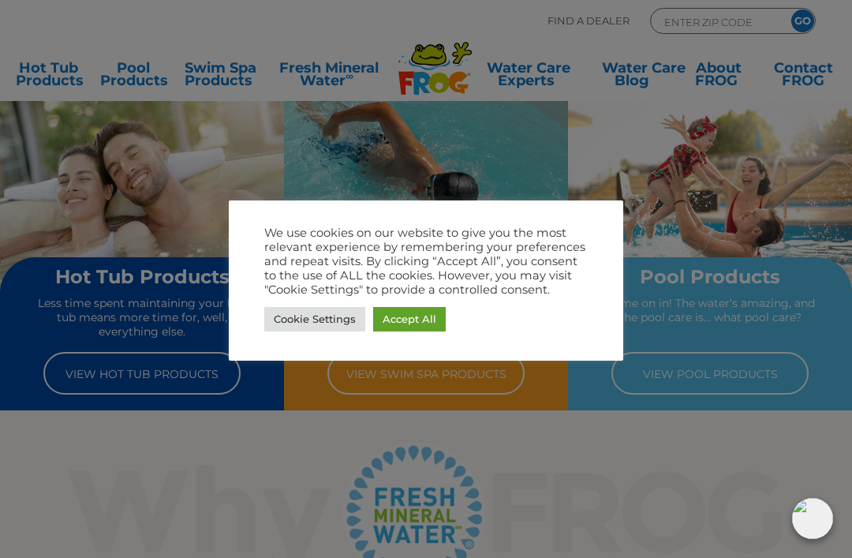
click at [326, 308] on link "Cookie Settings" at bounding box center [314, 319] width 101 height 24
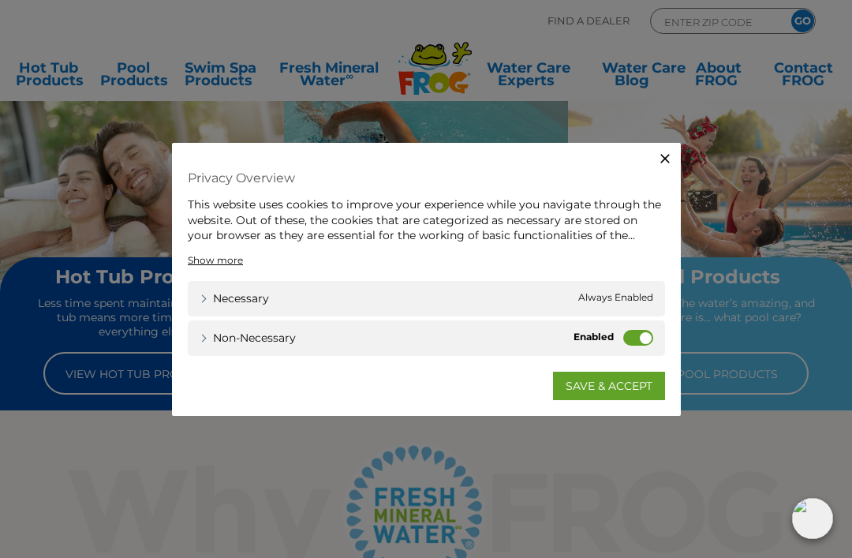
click at [634, 336] on label "Non-necessary" at bounding box center [638, 337] width 30 height 16
click at [0, 0] on input "Non-necessary" at bounding box center [0, 0] width 0 height 0
click at [622, 382] on link "SAVE & ACCEPT" at bounding box center [609, 385] width 112 height 28
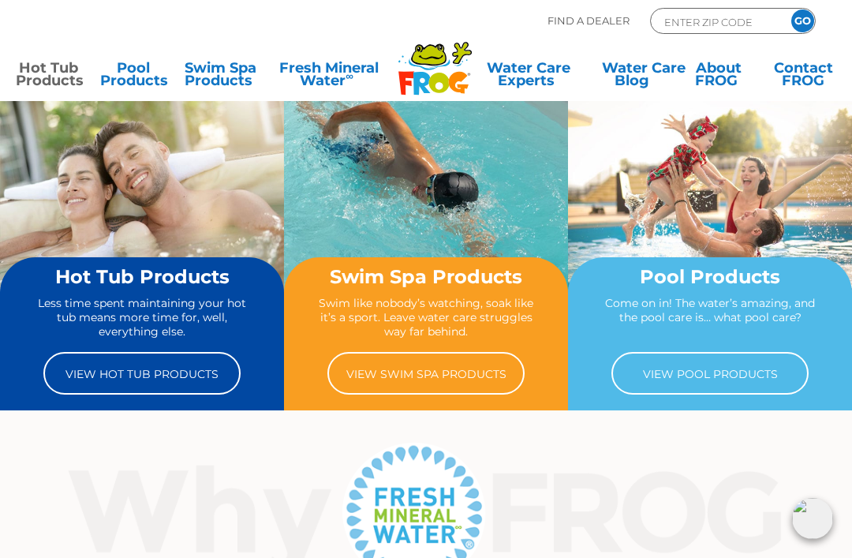
click at [52, 71] on link "Hot Tub Products" at bounding box center [48, 78] width 65 height 32
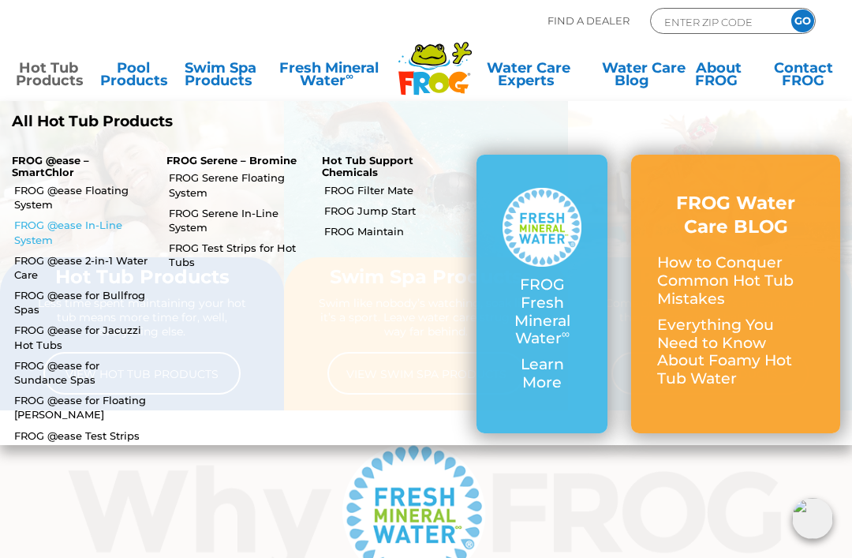
click at [21, 229] on link "FROG @ease In-Line System" at bounding box center [84, 232] width 140 height 28
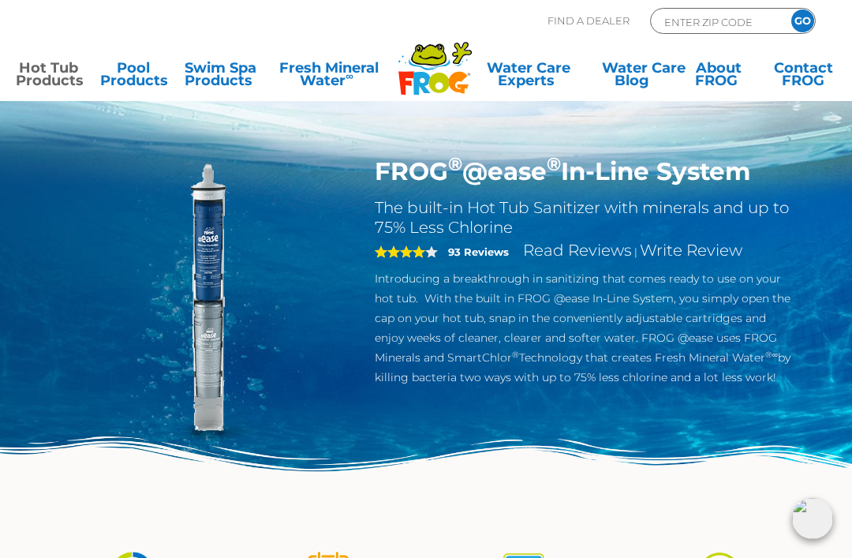
click at [589, 24] on p "Find A Dealer" at bounding box center [588, 21] width 82 height 26
click at [706, 17] on input "ENTER ZIP CODE" at bounding box center [715, 22] width 106 height 18
type input "05758"
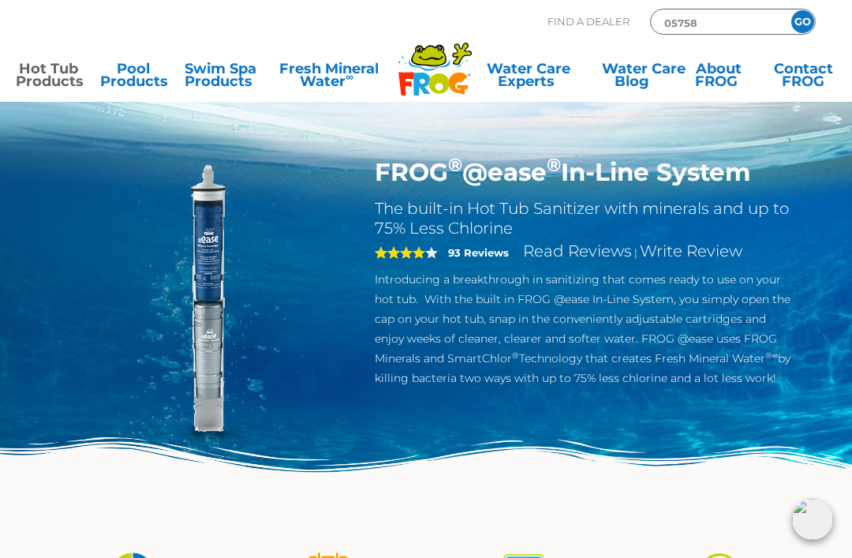
click at [802, 28] on input "GO" at bounding box center [802, 20] width 23 height 23
